Goal: Task Accomplishment & Management: Complete application form

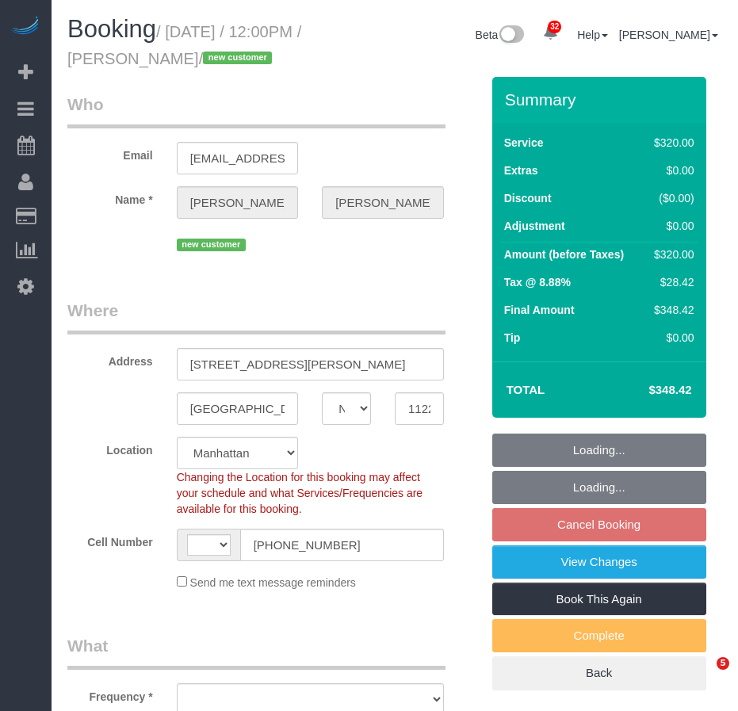
select select "NY"
select select "number:59"
select select "number:73"
select select "number:13"
select select "number:5"
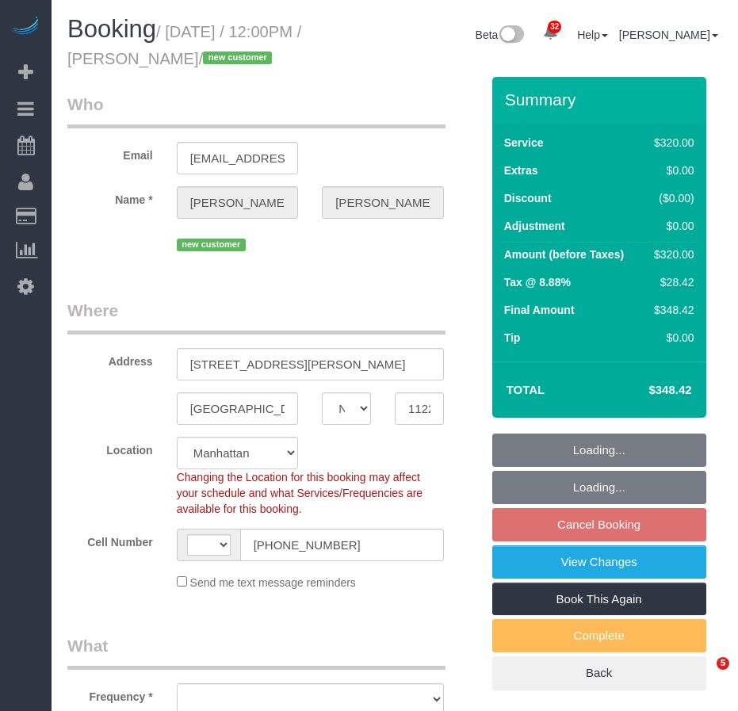
select select "string:US"
select select "object:1047"
select select "string:stripe-pm_1SDtrw4VGloSiKo713JIDWTq"
select select "object:1437"
select select "spot5"
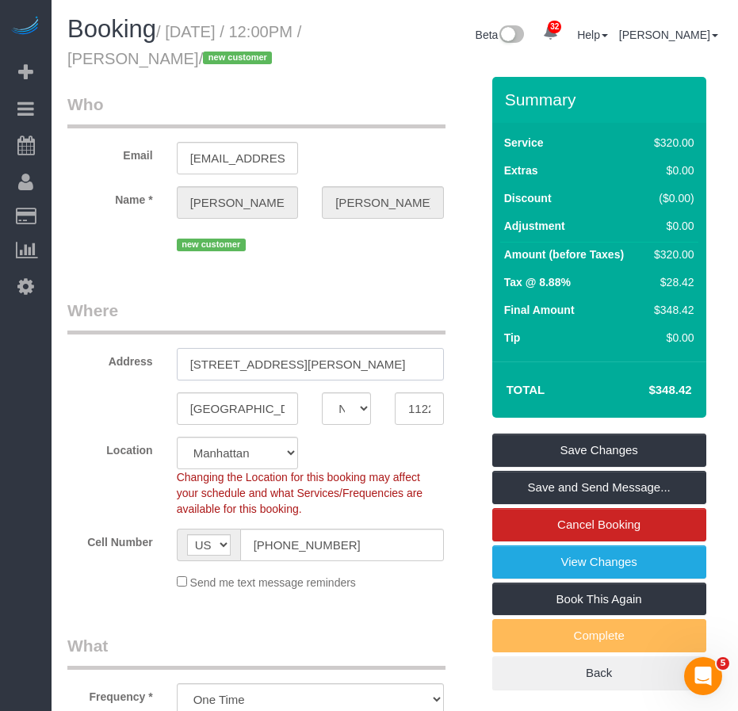
click at [267, 380] on input "134 Sullivan Pl, #4" at bounding box center [310, 364] width 267 height 32
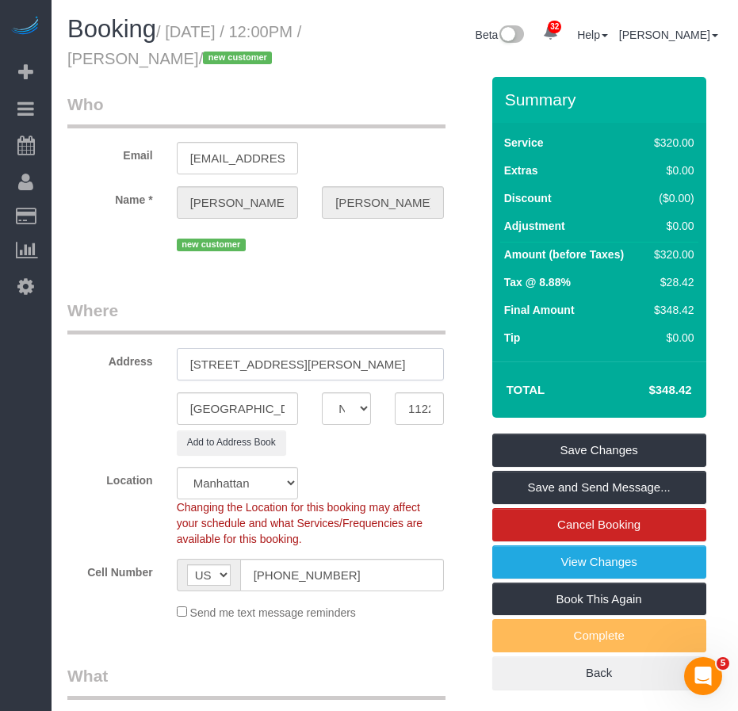
click at [301, 380] on input "134 Sullivan Place, #4" at bounding box center [310, 364] width 267 height 32
type input "134 Sullivan Place, Apt. 4"
click at [420, 425] on input "11225" at bounding box center [419, 408] width 49 height 32
click at [128, 331] on legend "Where" at bounding box center [256, 317] width 378 height 36
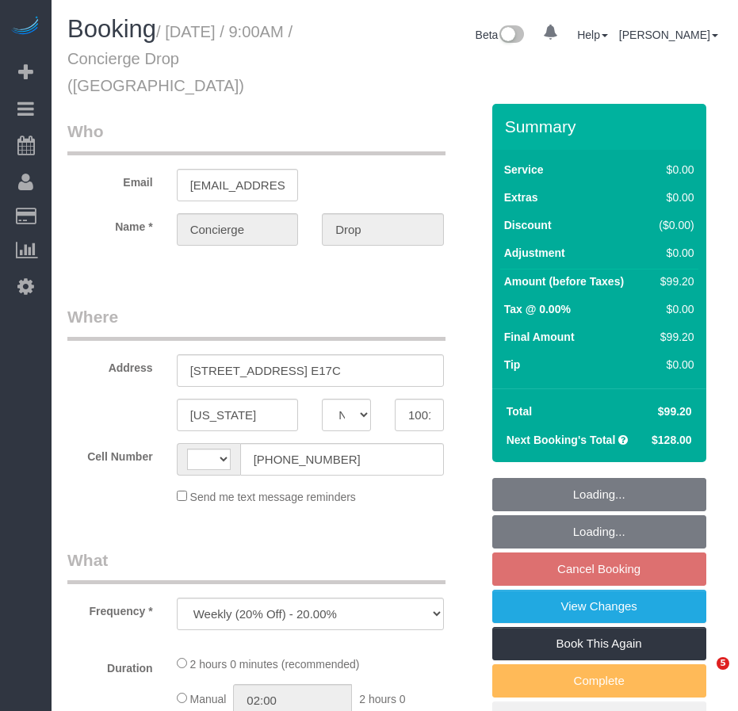
select select "NY"
select select "string:stripe-pm_1RaQn24VGloSiKo7zeOF73Wj"
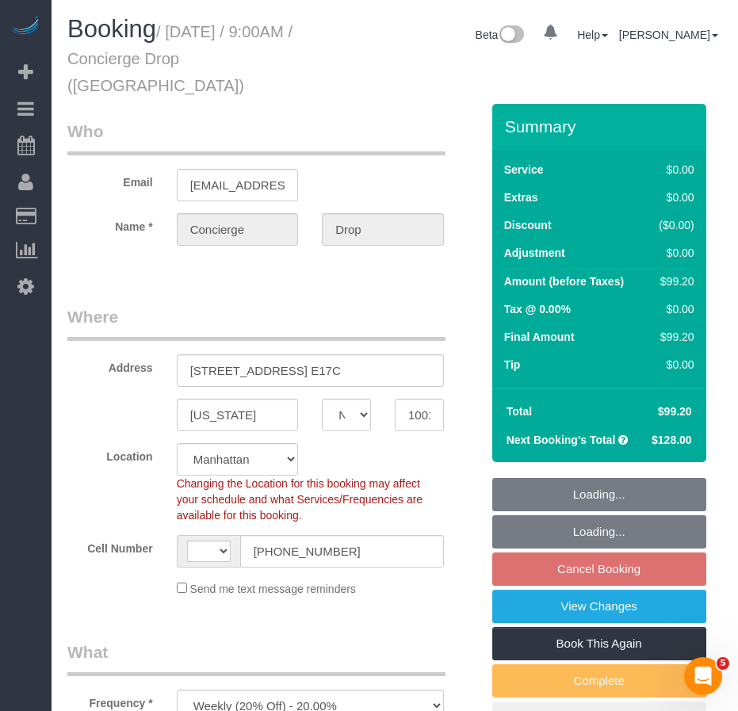
select select "number:89"
select select "number:90"
select select "number:15"
select select "number:6"
select select "string:[GEOGRAPHIC_DATA]"
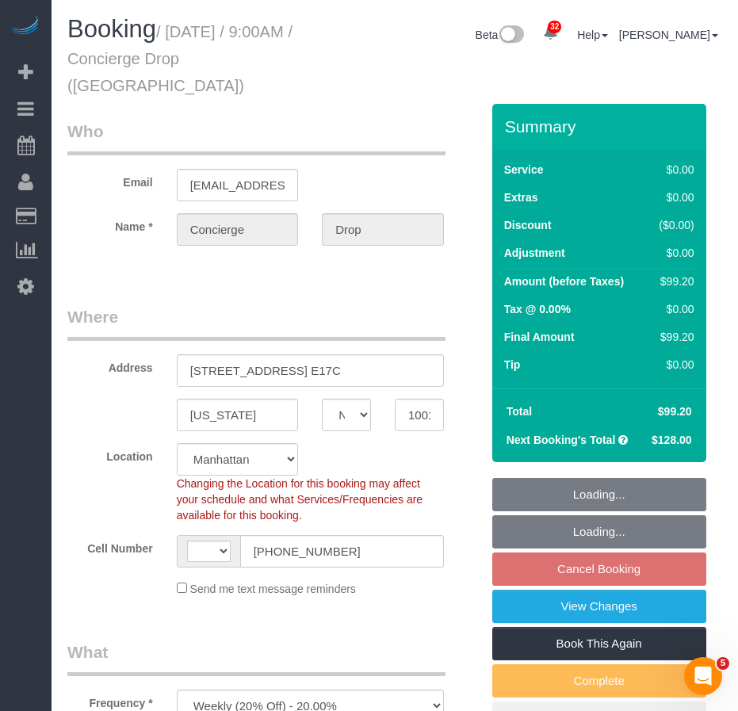
select select "1"
select select "spot2"
select select "object:1065"
select select "1"
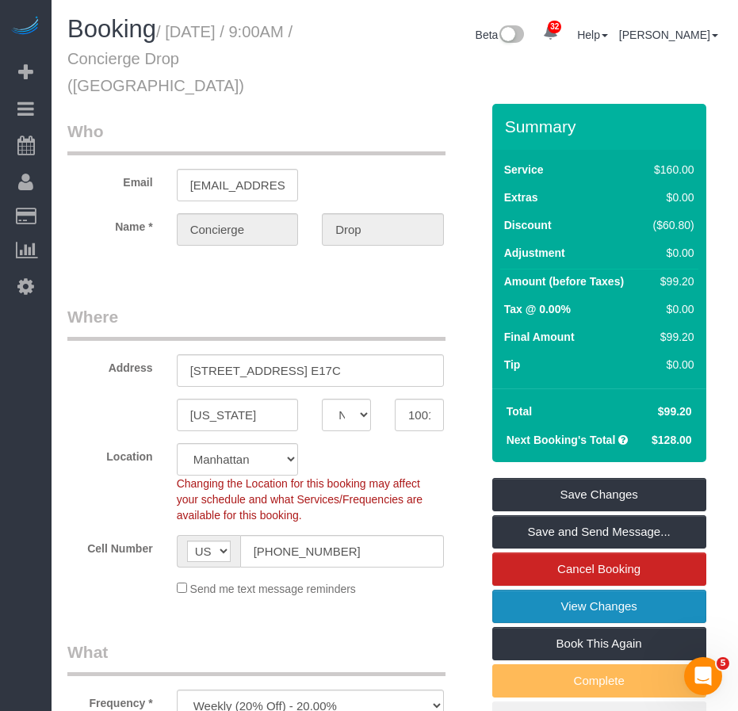
click at [572, 590] on link "View Changes" at bounding box center [599, 606] width 214 height 33
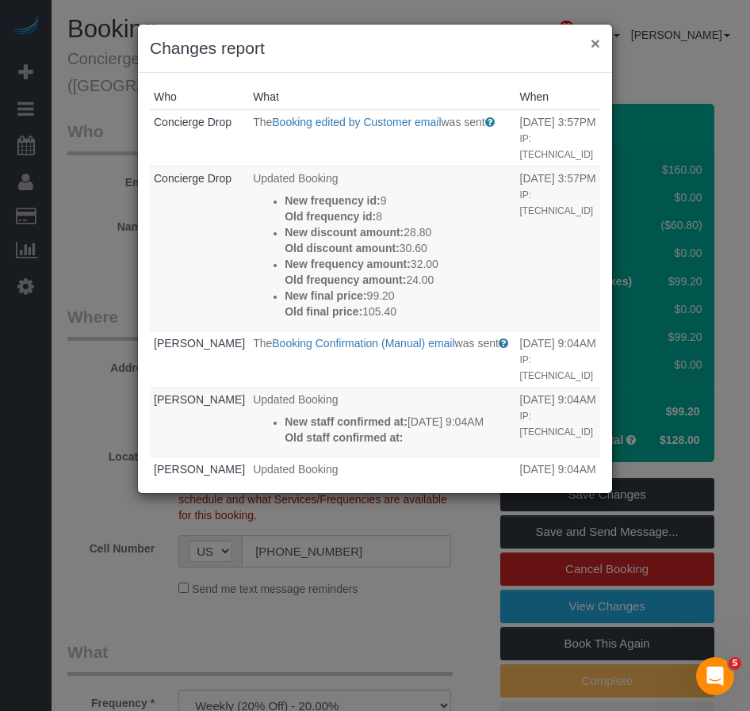
click at [594, 47] on button "×" at bounding box center [595, 43] width 10 height 17
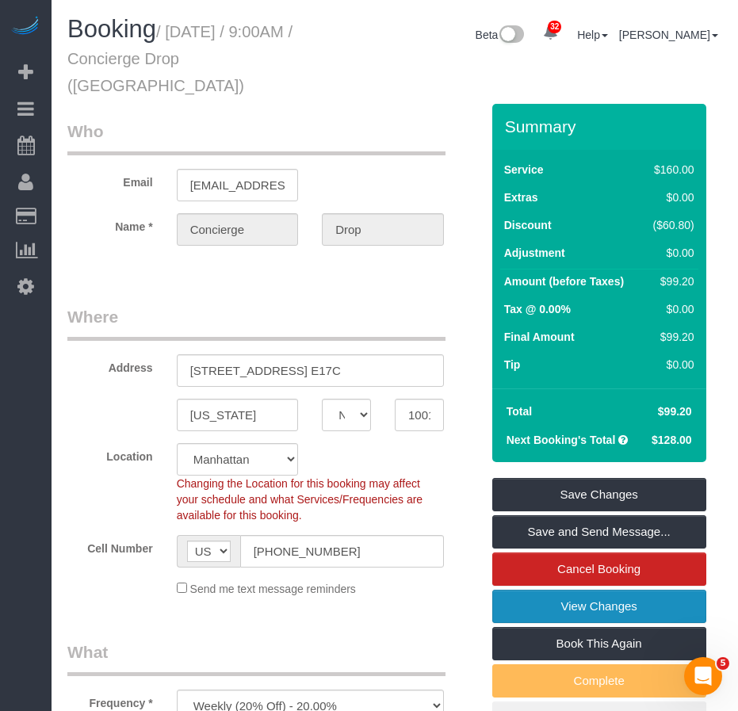
click at [590, 590] on link "View Changes" at bounding box center [599, 606] width 214 height 33
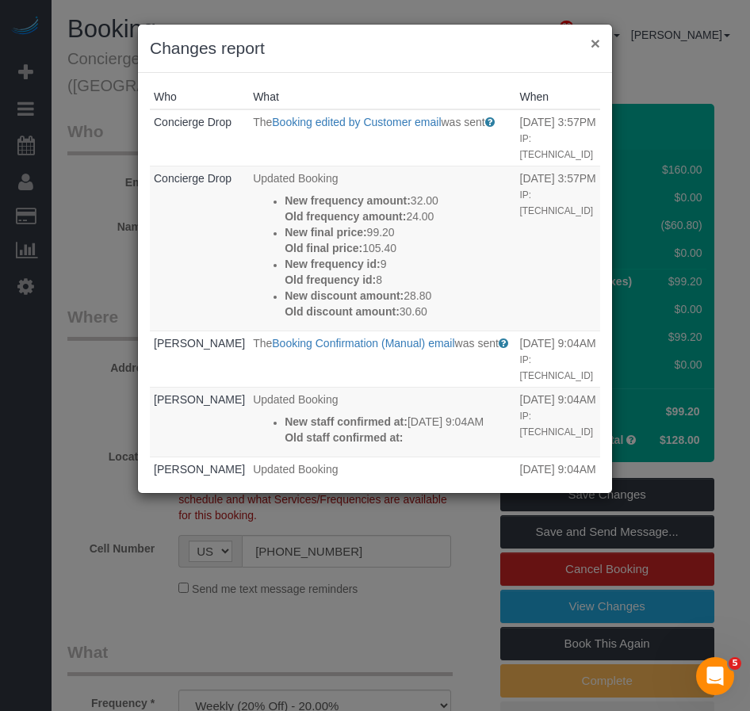
click at [595, 48] on button "×" at bounding box center [595, 43] width 10 height 17
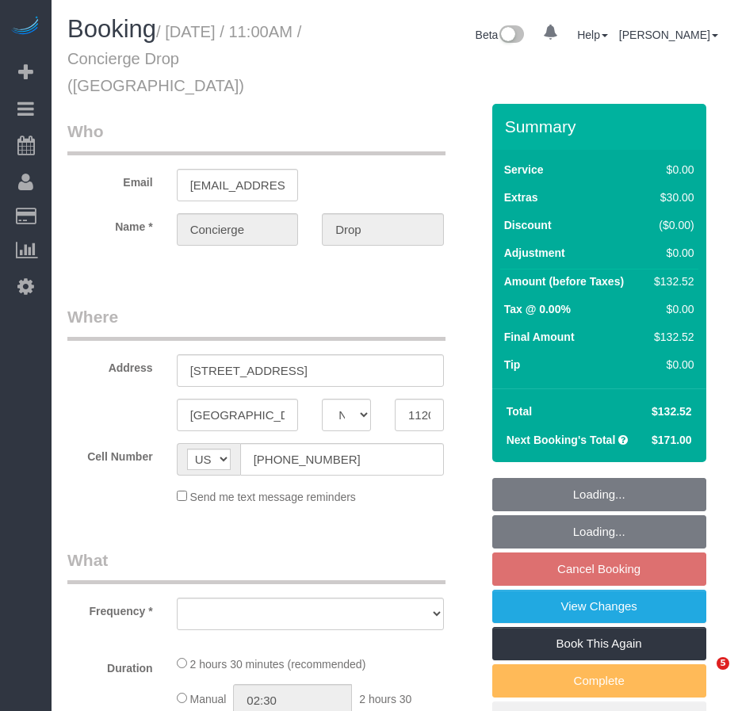
select select "NY"
select select "object:948"
select select "string:stripe-pm_1RaQn24VGloSiKo7zeOF73Wj"
select select "number:89"
select select "number:90"
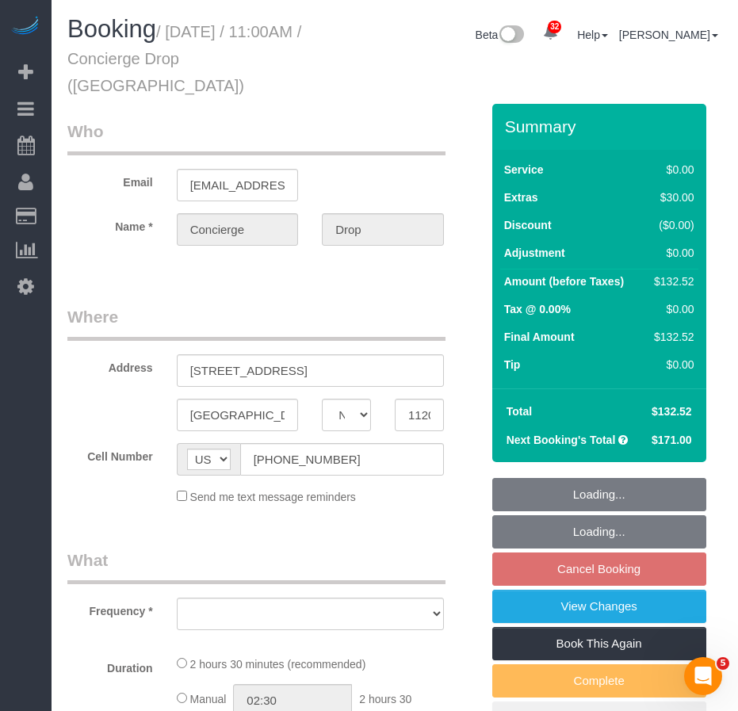
select select "number:13"
select select "number:6"
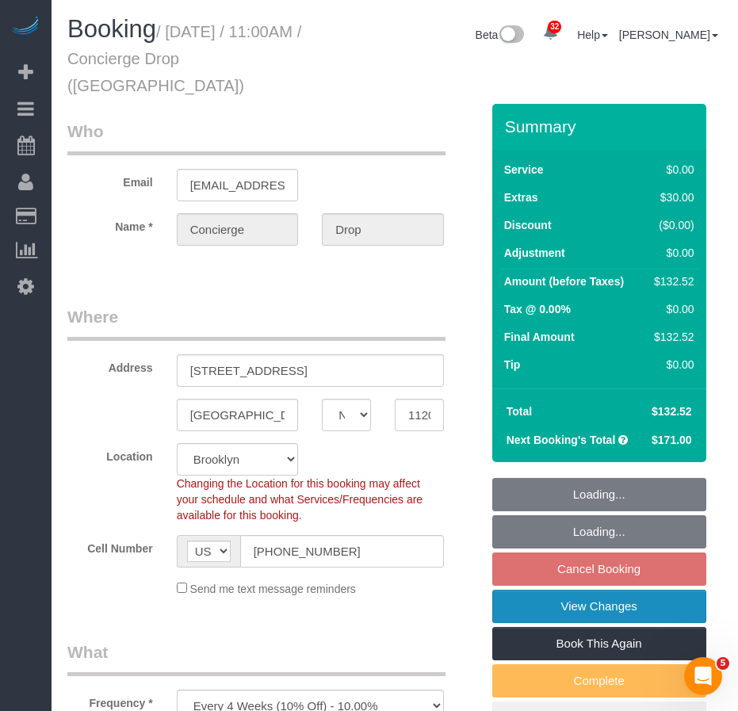
select select "spot4"
select select "object:962"
select select "1"
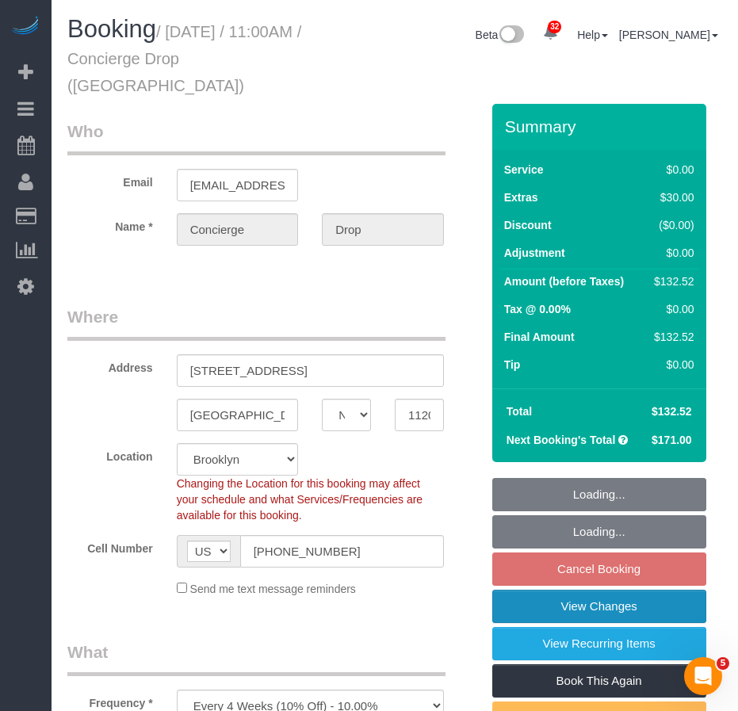
click at [579, 590] on link "View Changes" at bounding box center [599, 606] width 214 height 33
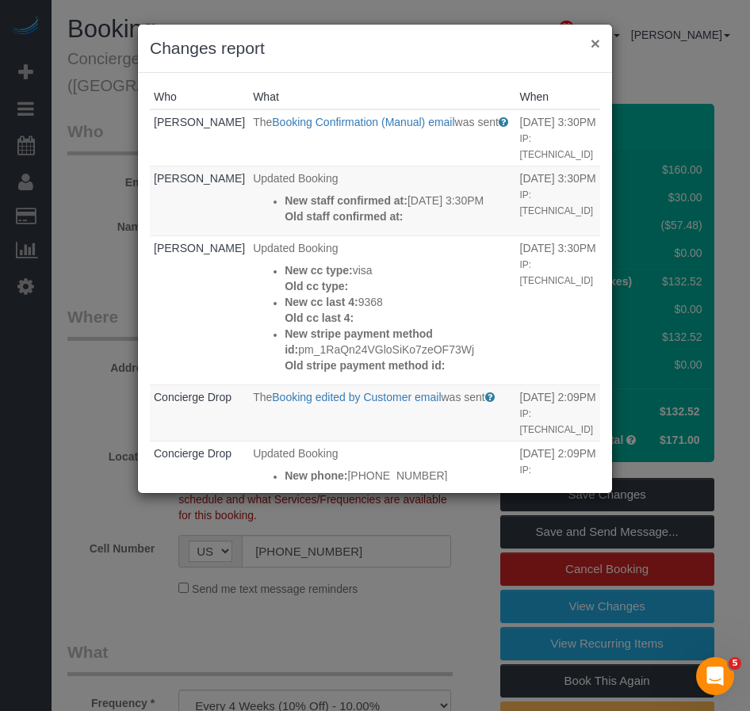
click at [594, 40] on button "×" at bounding box center [595, 43] width 10 height 17
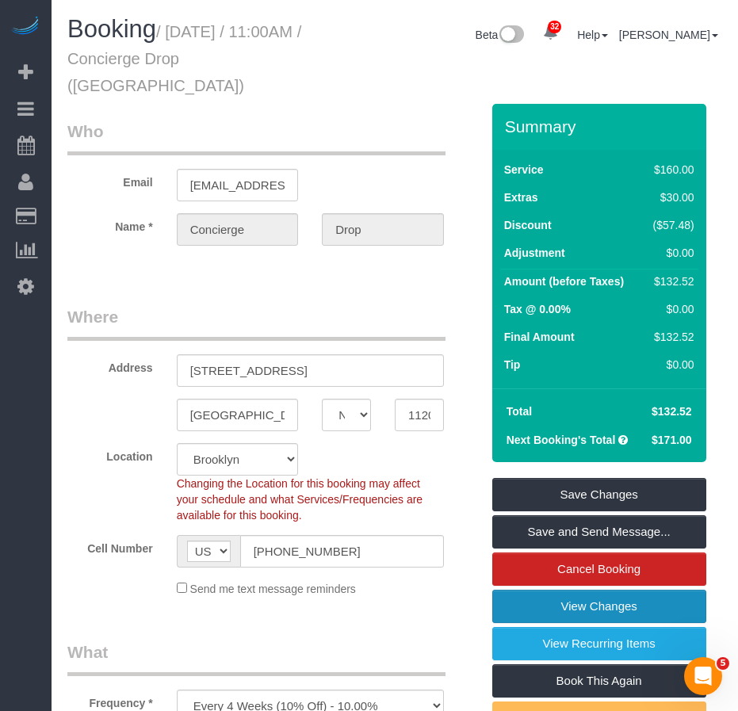
click at [547, 590] on link "View Changes" at bounding box center [599, 606] width 214 height 33
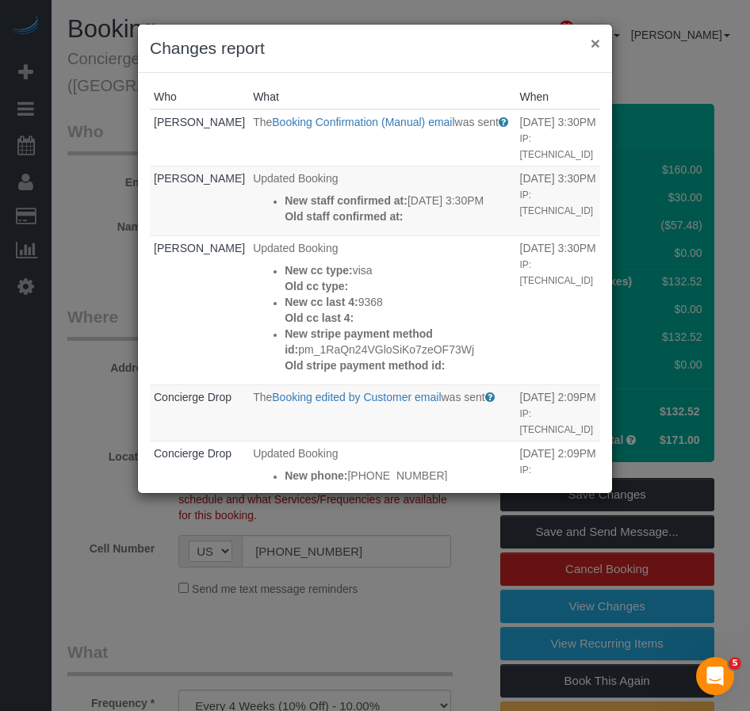
click at [590, 41] on button "×" at bounding box center [595, 43] width 10 height 17
